Goal: Find specific page/section: Find specific page/section

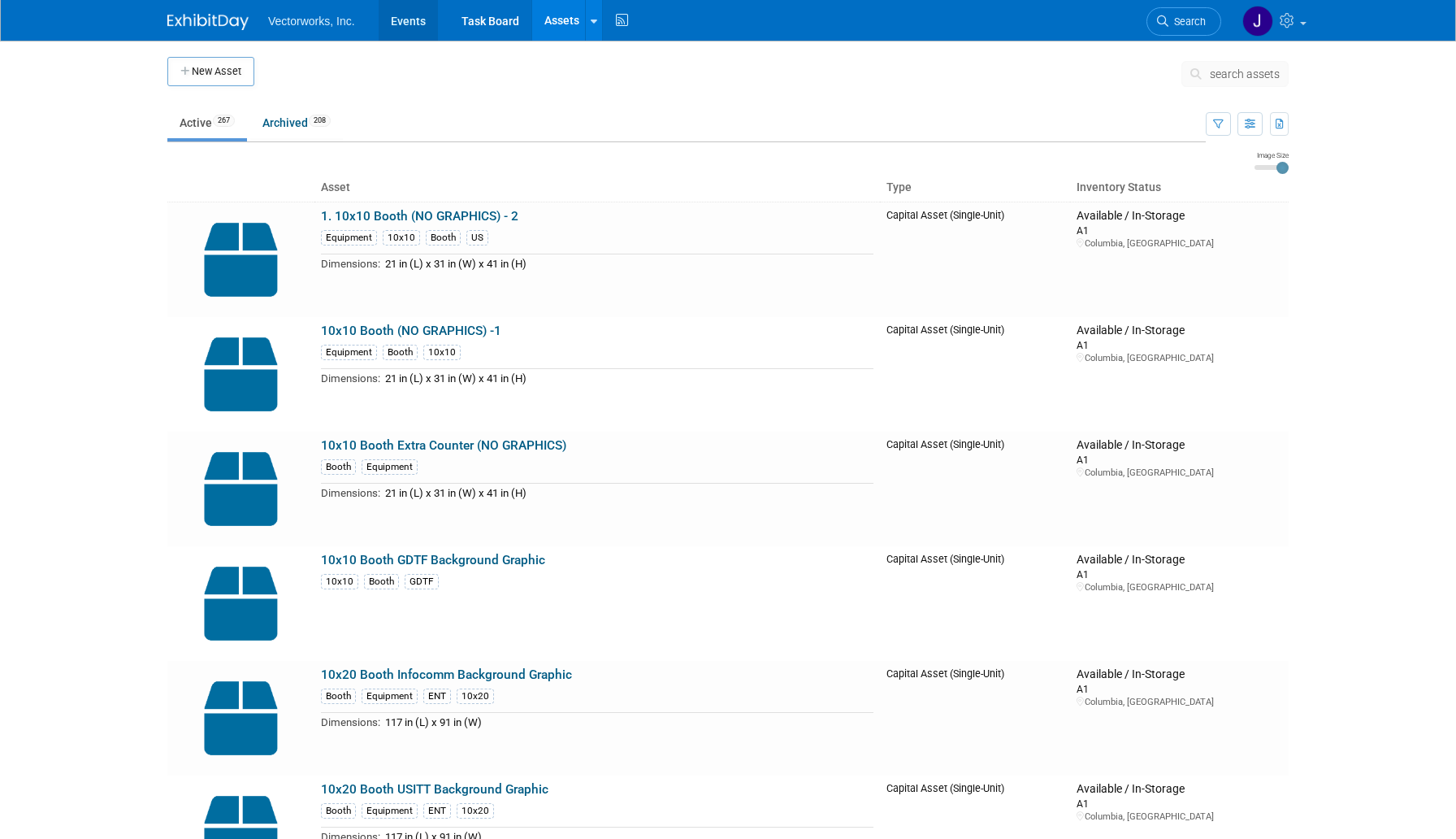
click at [415, 29] on link "Events" at bounding box center [408, 21] width 59 height 41
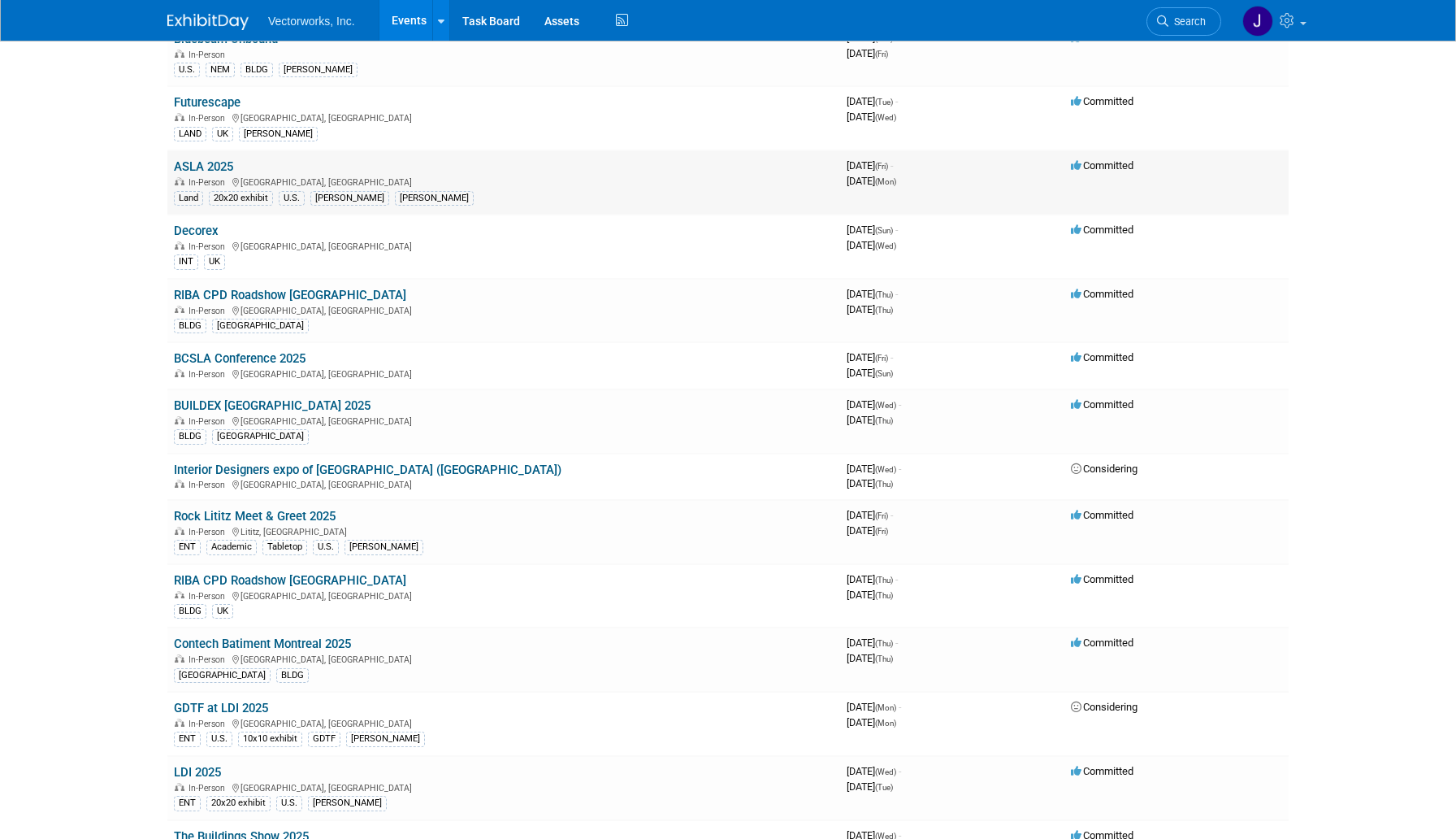
scroll to position [25, 0]
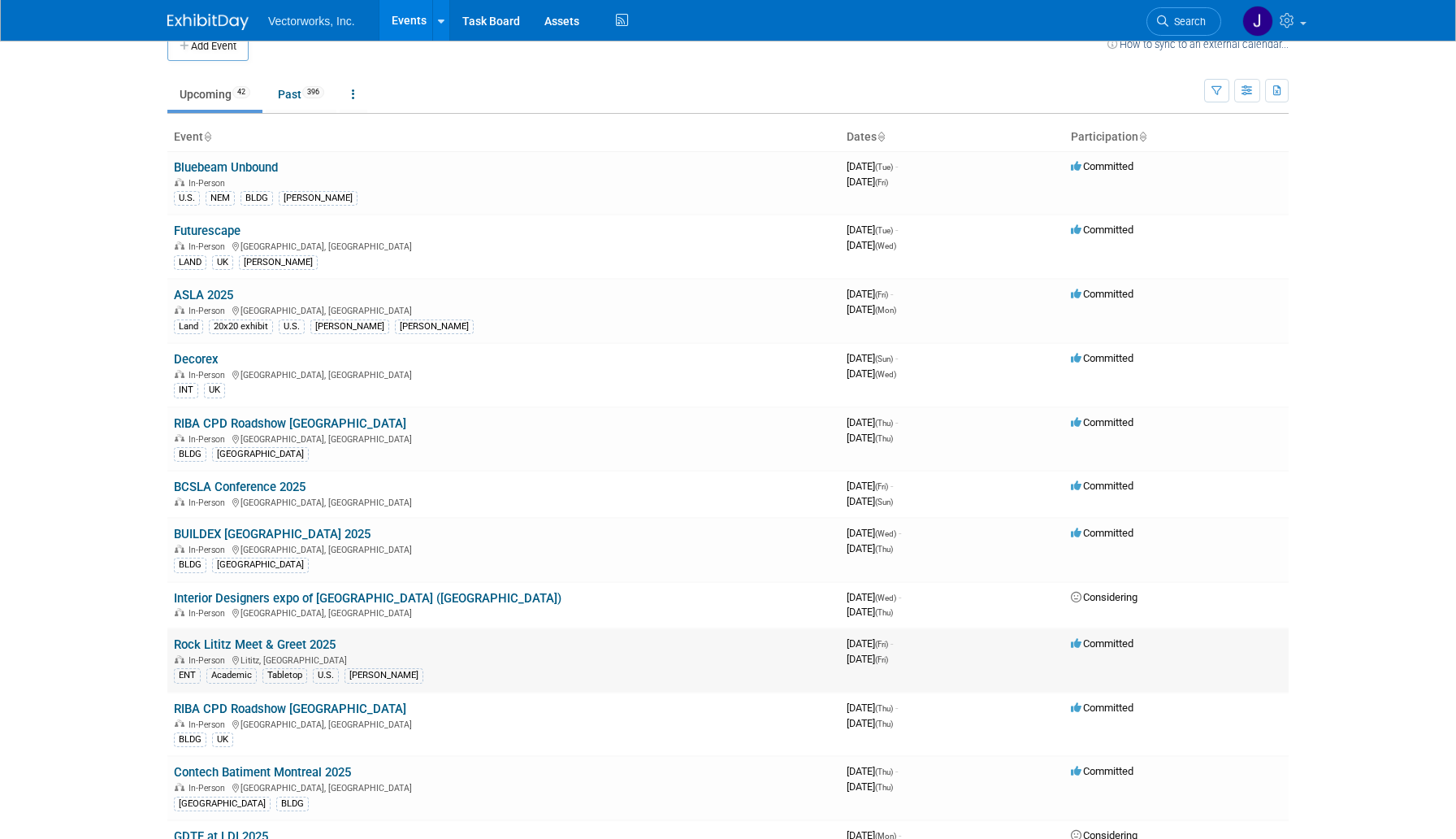
click at [287, 645] on link "Rock Lititz Meet & Greet 2025" at bounding box center [254, 645] width 162 height 15
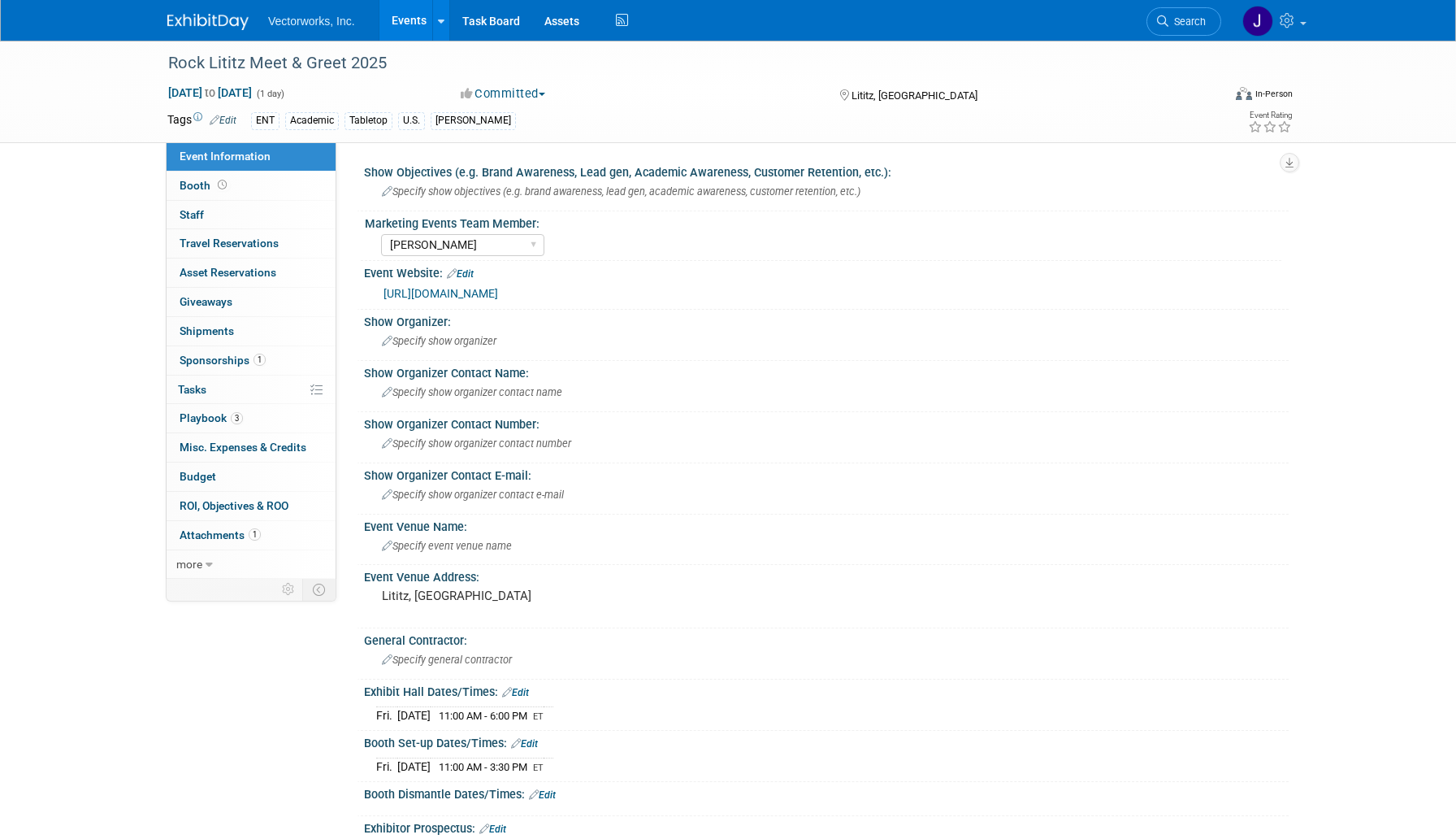
select select "[PERSON_NAME]"
click at [213, 353] on span "Sponsorships 1" at bounding box center [222, 360] width 86 height 13
